Goal: Find specific page/section: Find specific page/section

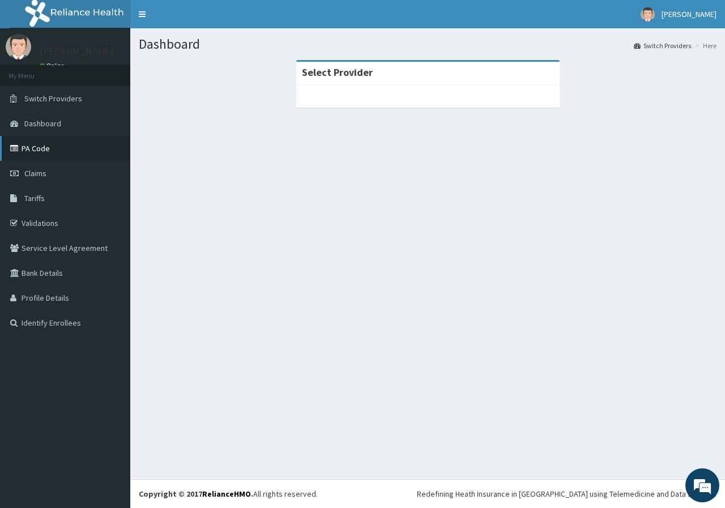
click at [46, 153] on link "PA Code" at bounding box center [65, 148] width 130 height 25
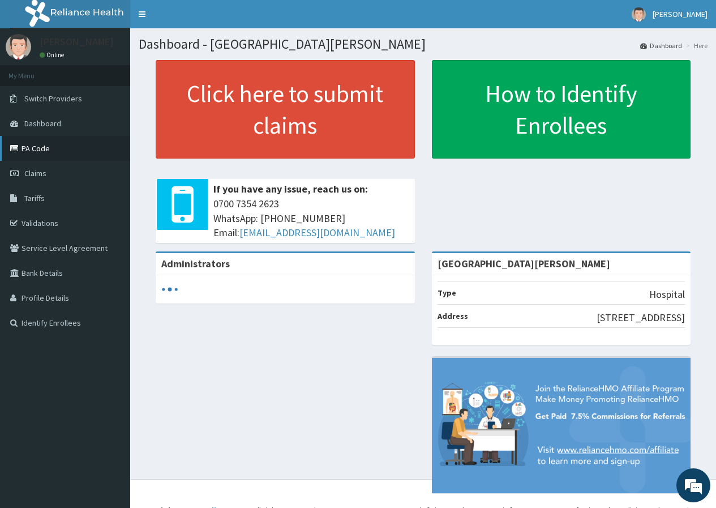
click at [34, 148] on link "PA Code" at bounding box center [65, 148] width 130 height 25
